Goal: Information Seeking & Learning: Learn about a topic

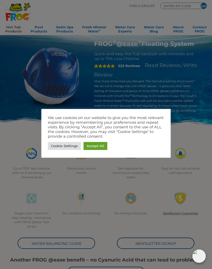
click at [102, 146] on link "Accept All" at bounding box center [95, 146] width 24 height 8
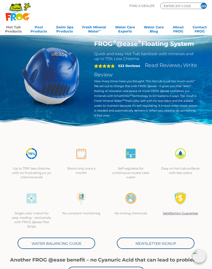
click at [15, 30] on link "Hot Tub Products" at bounding box center [13, 28] width 17 height 10
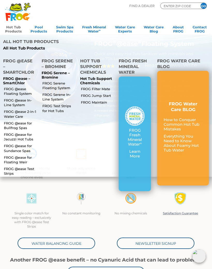
click at [88, 88] on link "FROG Filter Mate" at bounding box center [97, 89] width 33 height 5
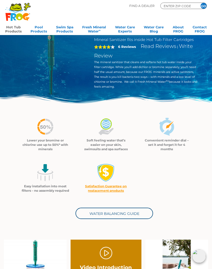
scroll to position [14, 0]
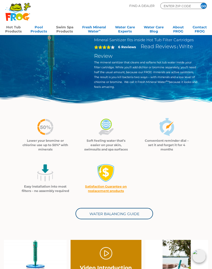
click at [62, 31] on link "Swim Spa Products" at bounding box center [64, 28] width 17 height 10
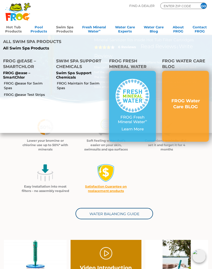
click at [14, 32] on link "Hot Tub Products" at bounding box center [13, 28] width 17 height 10
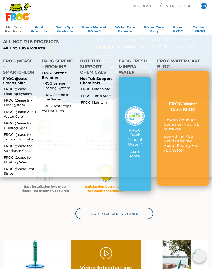
click at [12, 102] on link "FROG @ease In-Line System" at bounding box center [20, 102] width 33 height 9
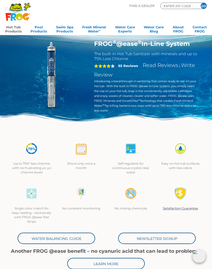
click at [11, 29] on link "Hot Tub Products" at bounding box center [13, 28] width 17 height 10
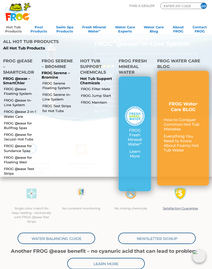
click at [12, 113] on link "FROG @ease 2-in-1 Water Care" at bounding box center [20, 113] width 33 height 9
click at [14, 126] on link "FROG @ease for Bullfrog Spas" at bounding box center [20, 125] width 33 height 9
click at [9, 125] on link "FROG @ease for Bullfrog Spas" at bounding box center [20, 125] width 33 height 9
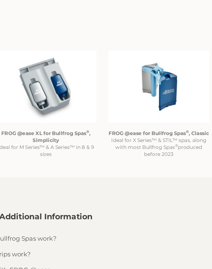
scroll to position [365, 2]
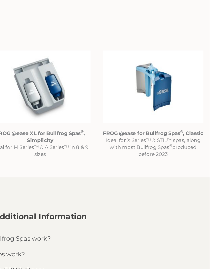
click at [143, 71] on img at bounding box center [174, 93] width 63 height 45
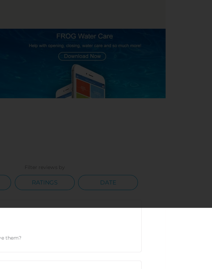
scroll to position [539, 81]
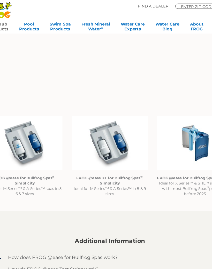
scroll to position [340, 2]
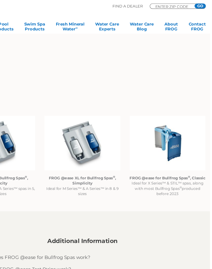
click at [143, 123] on img at bounding box center [174, 118] width 63 height 45
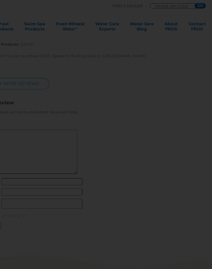
scroll to position [1015, 2]
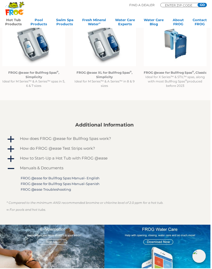
scroll to position [416, 2]
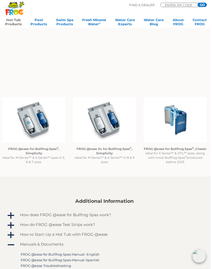
click at [30, 118] on img at bounding box center [33, 120] width 63 height 45
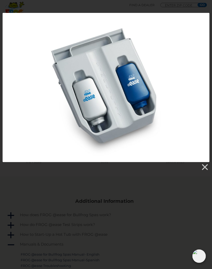
scroll to position [339, 2]
